Goal: Answer question/provide support

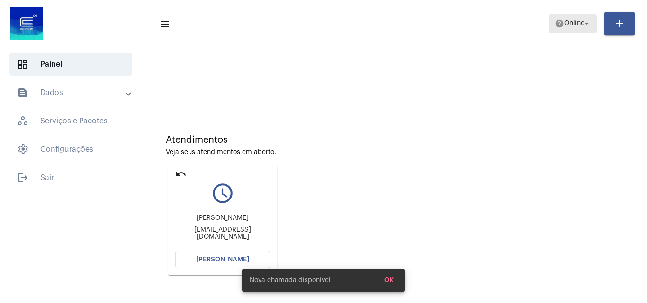
click at [566, 21] on span "Online" at bounding box center [574, 23] width 20 height 7
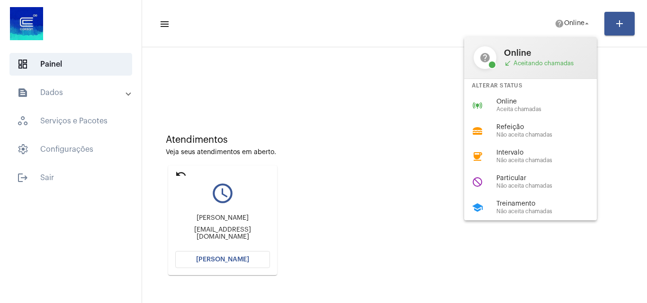
click at [521, 61] on span "call_received Aceitando chamadas" at bounding box center [545, 64] width 83 height 8
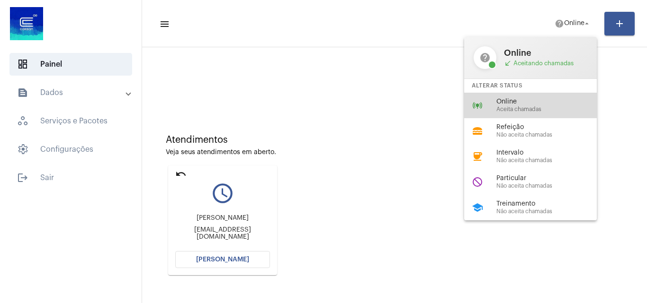
click at [542, 97] on div "online_prediction Online Aceita chamadas" at bounding box center [538, 106] width 148 height 26
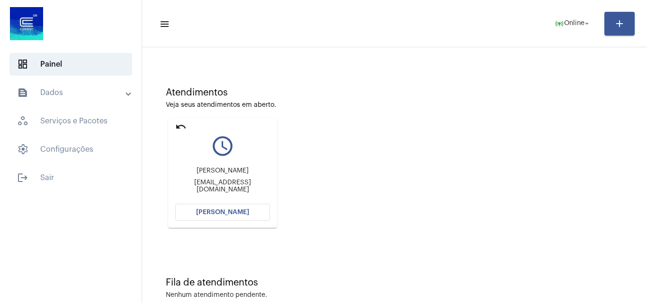
scroll to position [67, 0]
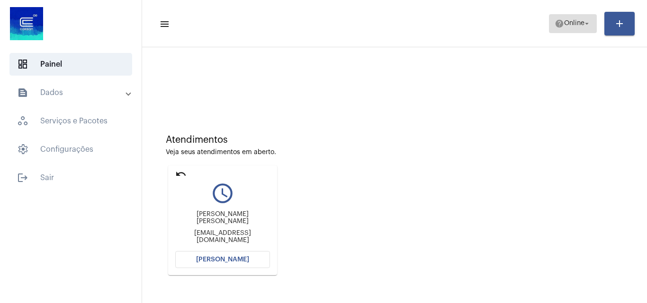
click at [557, 27] on span "help Online arrow_drop_down" at bounding box center [572, 23] width 36 height 17
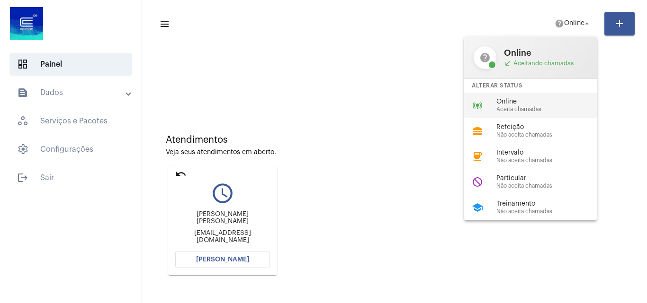
click at [547, 107] on span "Aceita chamadas" at bounding box center [550, 110] width 108 height 6
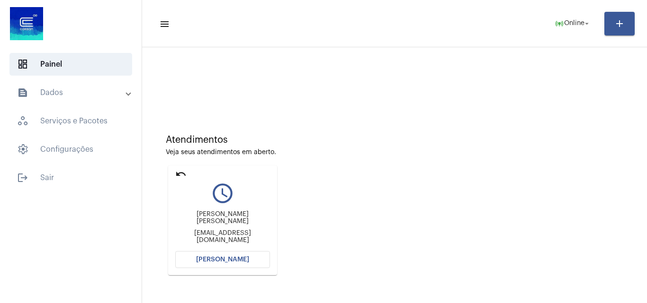
scroll to position [134, 0]
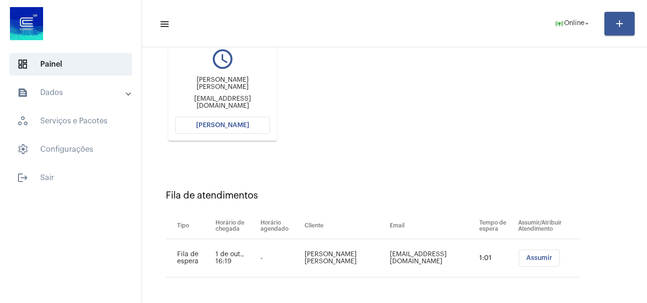
click at [248, 124] on button "[PERSON_NAME]" at bounding box center [222, 125] width 95 height 17
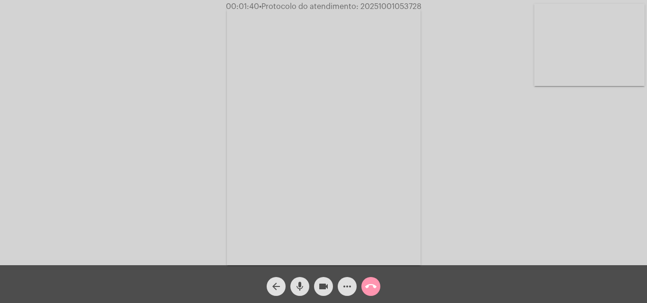
click at [294, 286] on mat-icon "mic" at bounding box center [299, 286] width 11 height 11
click at [316, 286] on button "videocam" at bounding box center [323, 286] width 19 height 19
click at [292, 283] on button "mic_off" at bounding box center [299, 286] width 19 height 19
click at [322, 286] on mat-icon "videocam_off" at bounding box center [323, 286] width 11 height 11
click at [301, 277] on span "mic" at bounding box center [299, 286] width 11 height 19
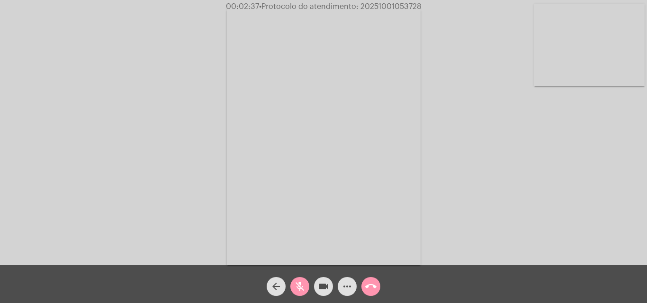
click at [328, 284] on mat-icon "videocam" at bounding box center [323, 286] width 11 height 11
click at [289, 286] on div "mic_off" at bounding box center [300, 285] width 24 height 24
click at [324, 285] on mat-icon "videocam_off" at bounding box center [323, 286] width 11 height 11
click at [302, 282] on mat-icon "mic" at bounding box center [299, 286] width 11 height 11
click at [315, 284] on button "videocam" at bounding box center [323, 286] width 19 height 19
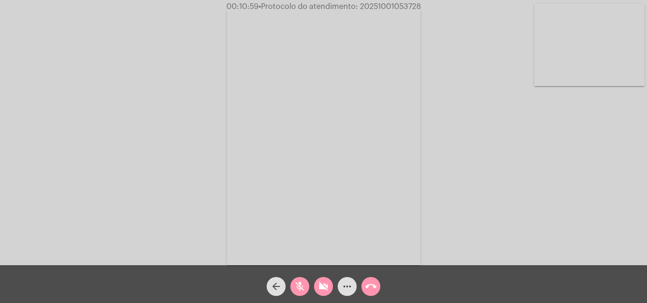
click at [315, 282] on button "videocam_off" at bounding box center [323, 286] width 19 height 19
click at [307, 284] on button "mic_off" at bounding box center [299, 286] width 19 height 19
drag, startPoint x: 303, startPoint y: 283, endPoint x: 312, endPoint y: 283, distance: 8.5
click at [303, 283] on mat-icon "mic" at bounding box center [299, 286] width 11 height 11
click at [319, 284] on mat-icon "videocam" at bounding box center [323, 286] width 11 height 11
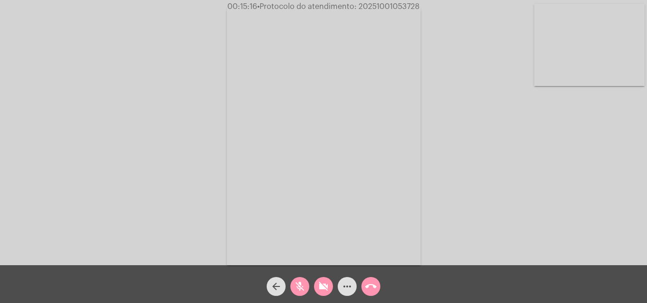
click at [303, 292] on mat-icon "mic_off" at bounding box center [299, 286] width 11 height 11
click at [319, 291] on mat-icon "videocam_off" at bounding box center [323, 286] width 11 height 11
click at [298, 291] on mat-icon "mic" at bounding box center [299, 286] width 11 height 11
click at [316, 290] on button "videocam" at bounding box center [323, 286] width 19 height 19
click at [303, 290] on mat-icon "mic_off" at bounding box center [299, 286] width 11 height 11
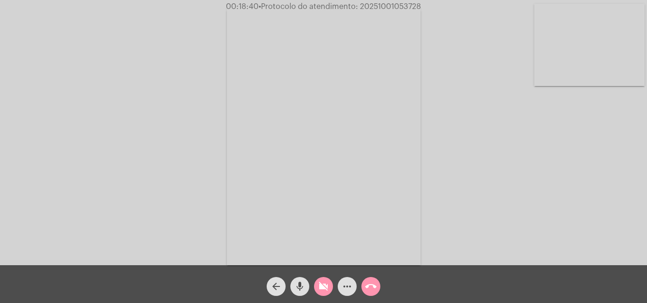
click at [320, 287] on mat-icon "videocam_off" at bounding box center [323, 286] width 11 height 11
click at [343, 287] on mat-icon "more_horiz" at bounding box center [346, 286] width 11 height 11
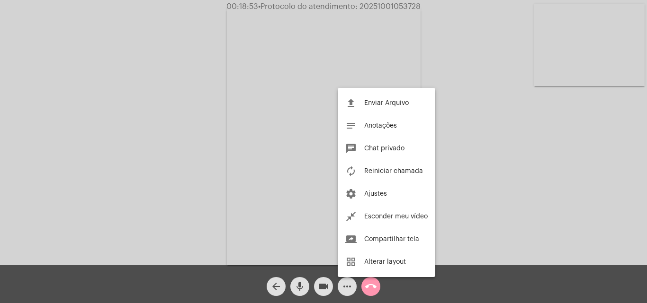
drag, startPoint x: 636, startPoint y: 192, endPoint x: 437, endPoint y: 228, distance: 202.5
click at [636, 192] on div at bounding box center [323, 151] width 647 height 303
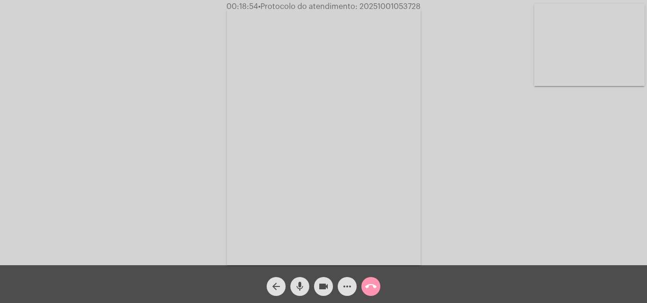
click at [356, 293] on div "more_horiz" at bounding box center [347, 285] width 24 height 24
click at [356, 292] on div "more_horiz" at bounding box center [347, 285] width 24 height 24
click at [354, 291] on button "more_horiz" at bounding box center [347, 286] width 19 height 19
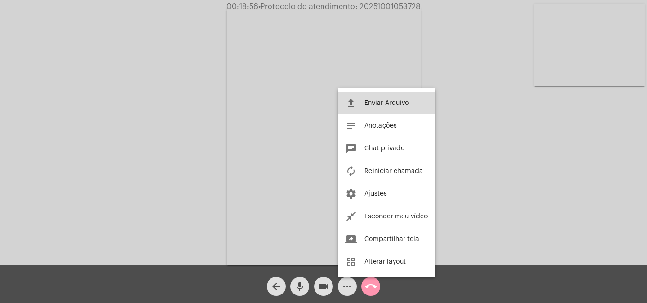
click at [371, 107] on button "file_upload Enviar Arquivo" at bounding box center [387, 103] width 98 height 23
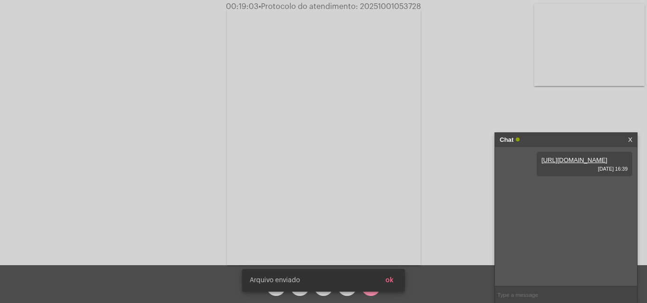
click at [392, 279] on span "ok" at bounding box center [389, 280] width 8 height 7
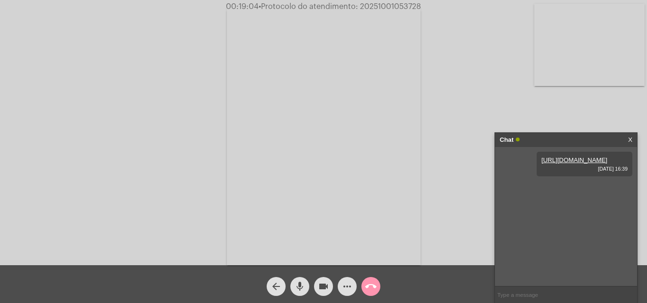
click at [353, 281] on button "more_horiz" at bounding box center [347, 286] width 19 height 19
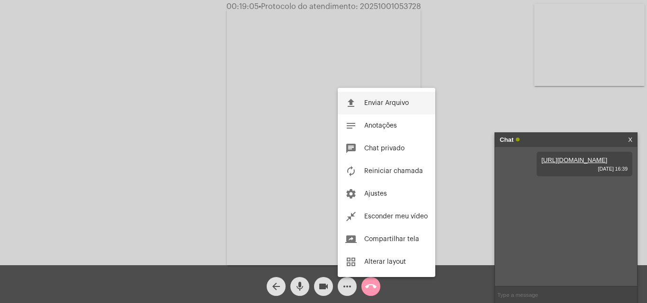
click at [388, 108] on button "file_upload Enviar Arquivo" at bounding box center [387, 103] width 98 height 23
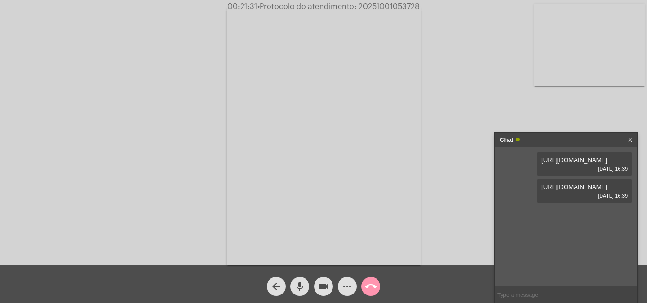
click at [536, 294] on input "text" at bounding box center [566, 295] width 142 height 17
click at [376, 287] on mat-icon "call_end" at bounding box center [370, 286] width 11 height 11
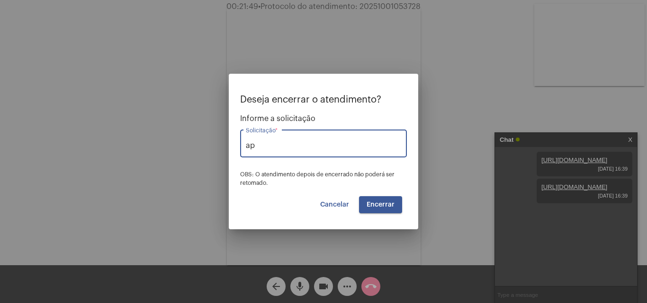
type input "a"
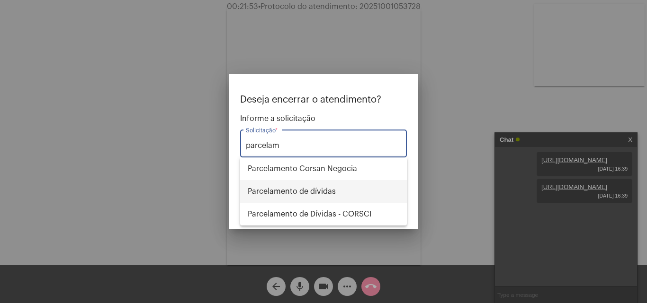
click at [340, 188] on span "Parcelamento de dívidas" at bounding box center [324, 191] width 152 height 23
type input "Parcelamento de dívidas"
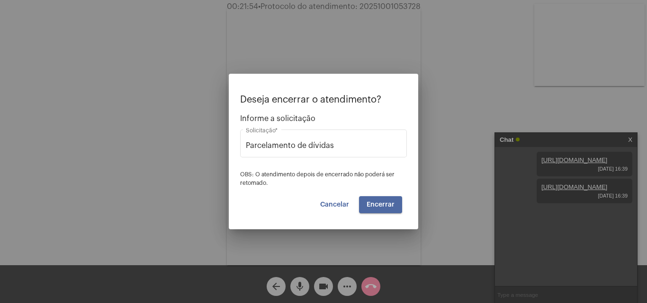
click at [374, 198] on button "Encerrar" at bounding box center [380, 204] width 43 height 17
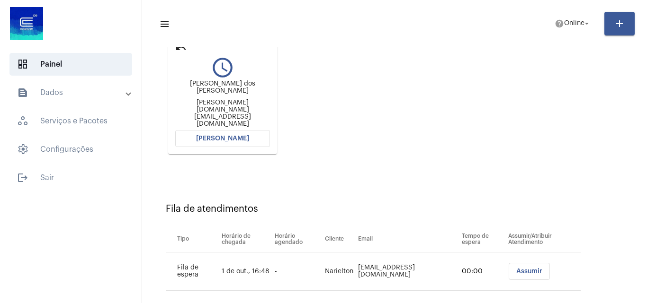
scroll to position [134, 0]
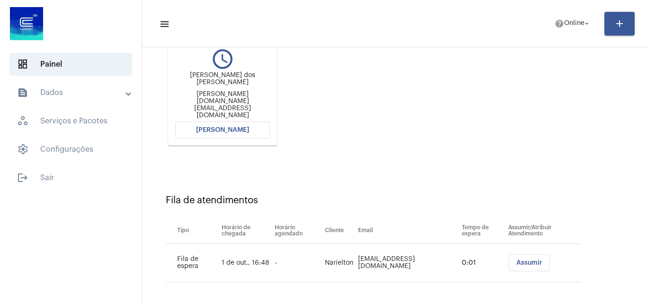
click at [219, 136] on mat-card "undo query_builder [PERSON_NAME] dos Reis [DOMAIN_NAME][EMAIL_ADDRESS][DOMAIN_N…" at bounding box center [222, 88] width 109 height 115
click at [221, 128] on span "[PERSON_NAME]" at bounding box center [222, 130] width 53 height 7
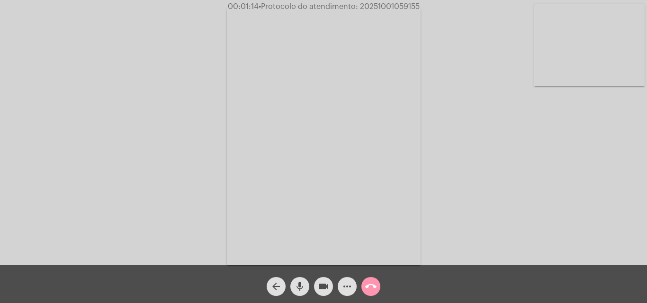
drag, startPoint x: 323, startPoint y: 282, endPoint x: 296, endPoint y: 285, distance: 27.3
click at [323, 282] on mat-icon "videocam" at bounding box center [323, 286] width 11 height 11
click at [297, 285] on mat-icon "mic" at bounding box center [299, 286] width 11 height 11
click at [257, 101] on video at bounding box center [324, 136] width 194 height 258
click at [256, 214] on div "Acessando Câmera e Microfone..." at bounding box center [323, 134] width 645 height 266
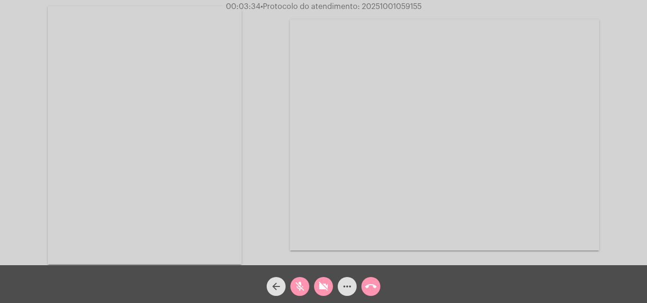
click at [254, 213] on div "Acessando Câmera e Microfone..." at bounding box center [323, 134] width 645 height 266
drag, startPoint x: 300, startPoint y: 292, endPoint x: 328, endPoint y: 289, distance: 27.6
click at [300, 292] on mat-icon "mic_off" at bounding box center [299, 286] width 11 height 11
click at [328, 289] on mat-icon "videocam_off" at bounding box center [323, 286] width 11 height 11
click at [296, 293] on span "mic" at bounding box center [299, 286] width 11 height 19
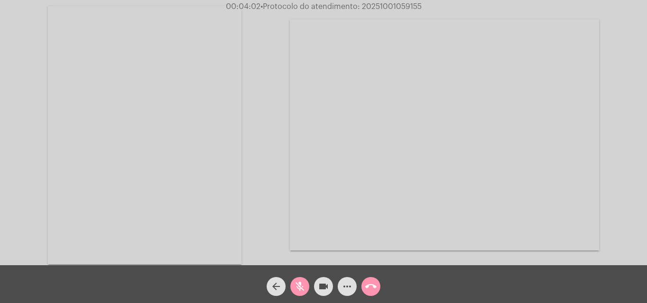
click at [323, 290] on mat-icon "videocam" at bounding box center [323, 286] width 11 height 11
click at [307, 284] on button "mic_off" at bounding box center [299, 286] width 19 height 19
click at [314, 284] on button "videocam_off" at bounding box center [323, 286] width 19 height 19
click at [354, 288] on button "more_horiz" at bounding box center [347, 286] width 19 height 19
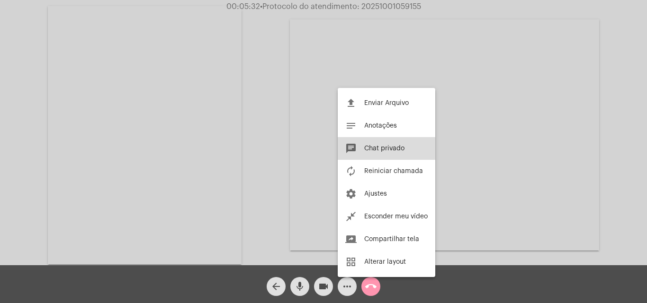
click at [380, 152] on button "chat Chat privado" at bounding box center [387, 148] width 98 height 23
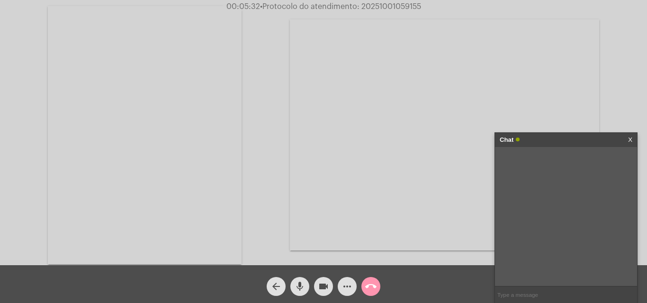
click at [521, 294] on input "text" at bounding box center [566, 295] width 142 height 17
type input "Oi"
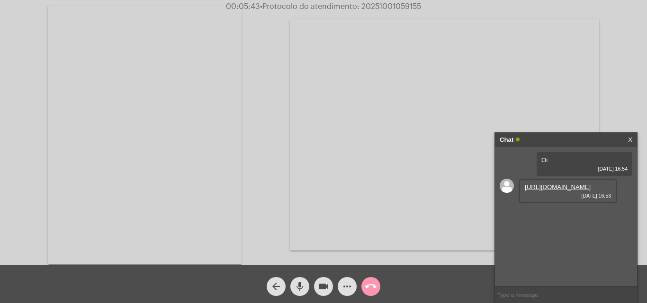
click at [551, 191] on link "[URL][DOMAIN_NAME]" at bounding box center [558, 187] width 66 height 7
click at [527, 290] on input "text" at bounding box center [566, 295] width 142 height 17
click at [553, 218] on link "[URL][DOMAIN_NAME]" at bounding box center [558, 214] width 66 height 7
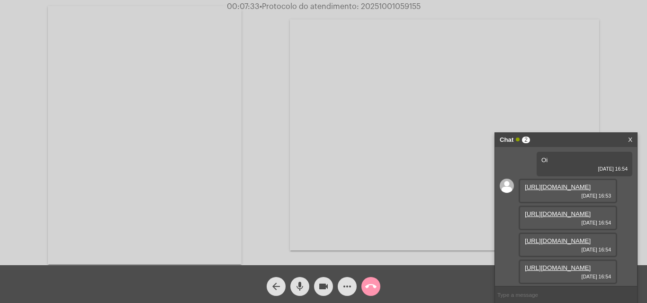
click at [548, 238] on link "[URL][DOMAIN_NAME]" at bounding box center [558, 241] width 66 height 7
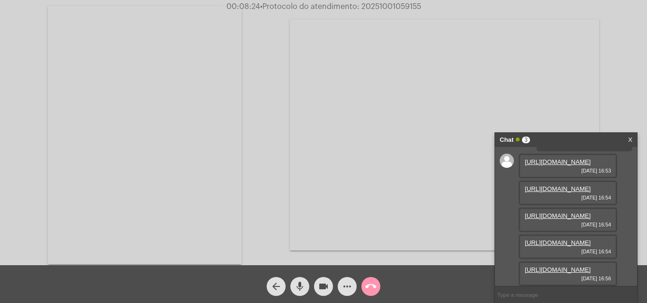
click at [566, 240] on link "[URL][DOMAIN_NAME]" at bounding box center [558, 243] width 66 height 7
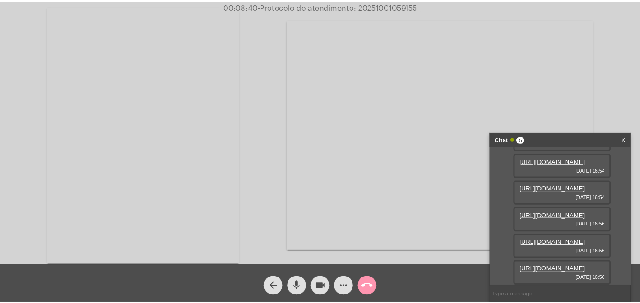
scroll to position [228, 0]
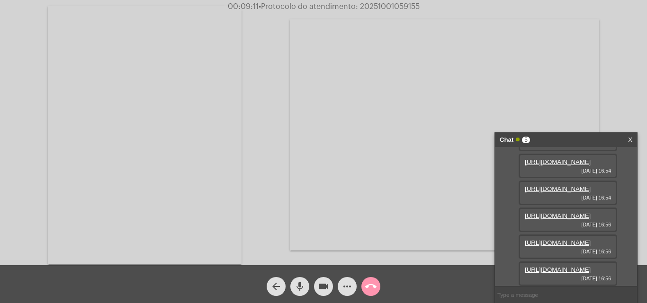
click at [558, 267] on link "[URL][DOMAIN_NAME]" at bounding box center [558, 270] width 66 height 7
click at [321, 289] on mat-icon "videocam" at bounding box center [323, 286] width 11 height 11
click at [305, 289] on button "mic" at bounding box center [299, 286] width 19 height 19
click at [631, 136] on link "X" at bounding box center [630, 140] width 4 height 14
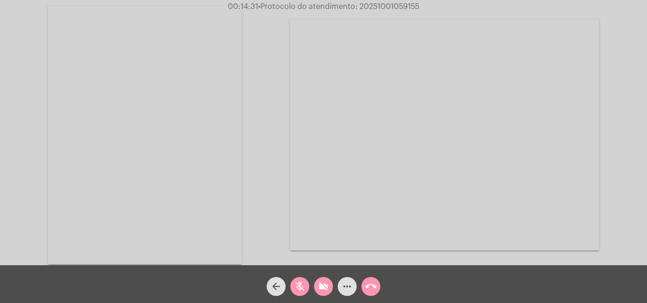
click at [321, 283] on mat-icon "videocam_off" at bounding box center [323, 286] width 11 height 11
click at [304, 284] on mat-icon "mic_off" at bounding box center [299, 286] width 11 height 11
click at [354, 291] on button "more_horiz" at bounding box center [347, 286] width 19 height 19
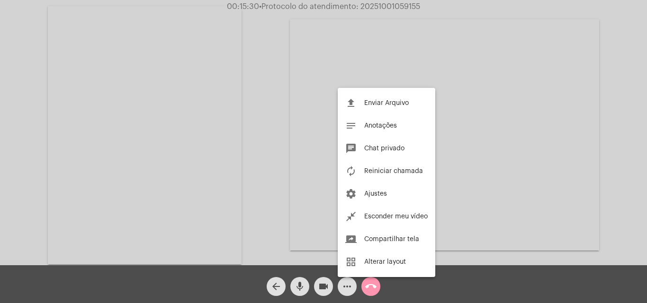
click at [628, 154] on div at bounding box center [323, 151] width 647 height 303
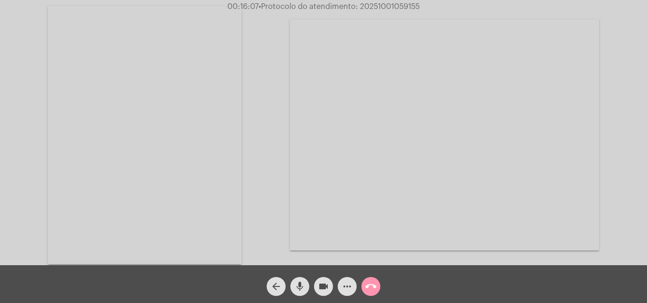
click at [374, 286] on mat-icon "call_end" at bounding box center [370, 286] width 11 height 11
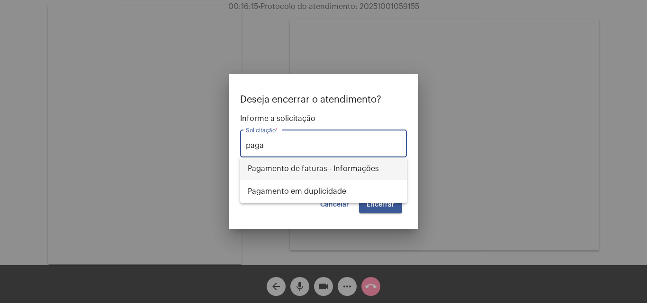
click at [348, 172] on span "Pagamento de faturas - Informações" at bounding box center [324, 169] width 152 height 23
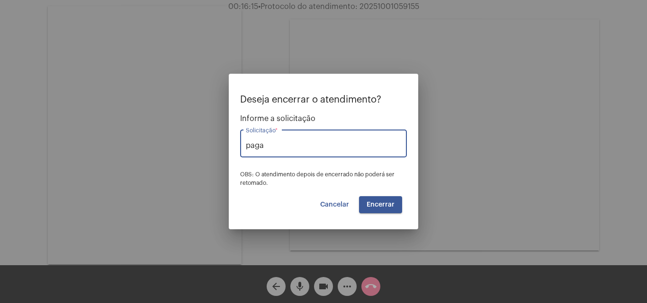
type input "Pagamento de faturas - Informações"
click at [372, 200] on button "Encerrar" at bounding box center [380, 204] width 43 height 17
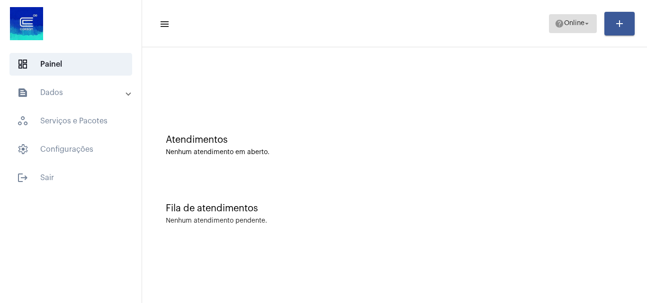
click at [590, 23] on mat-icon "arrow_drop_down" at bounding box center [586, 23] width 9 height 9
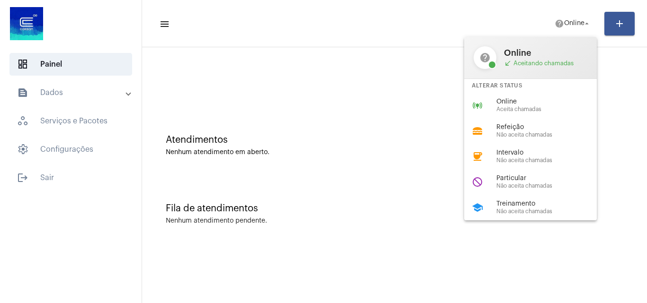
click at [38, 179] on div at bounding box center [323, 151] width 647 height 303
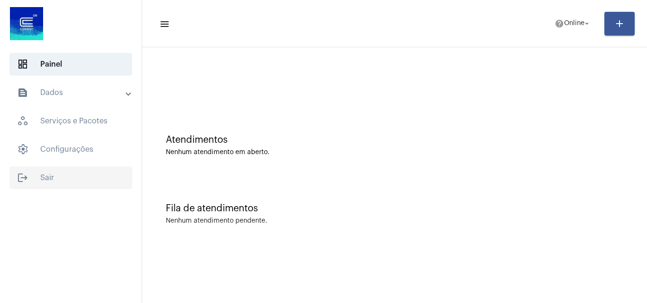
click at [36, 179] on span "logout Sair" at bounding box center [70, 178] width 123 height 23
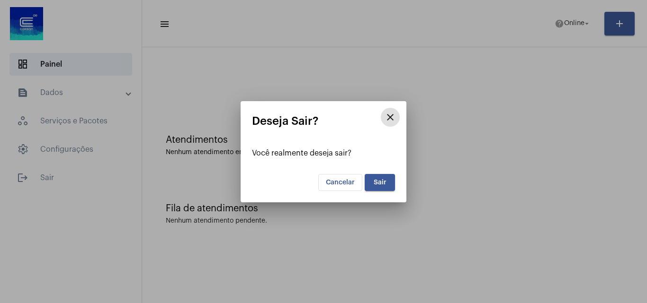
click at [380, 187] on button "Sair" at bounding box center [380, 182] width 30 height 17
